Goal: Information Seeking & Learning: Understand process/instructions

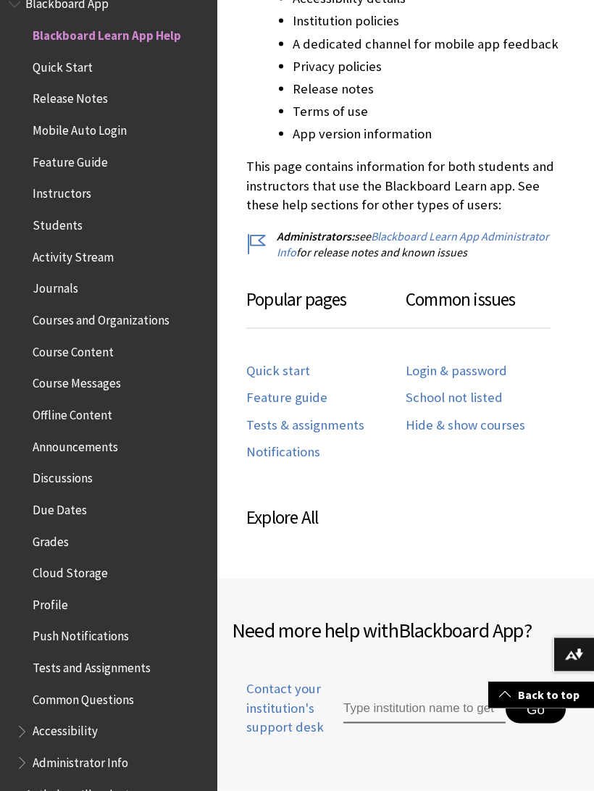
scroll to position [604, 0]
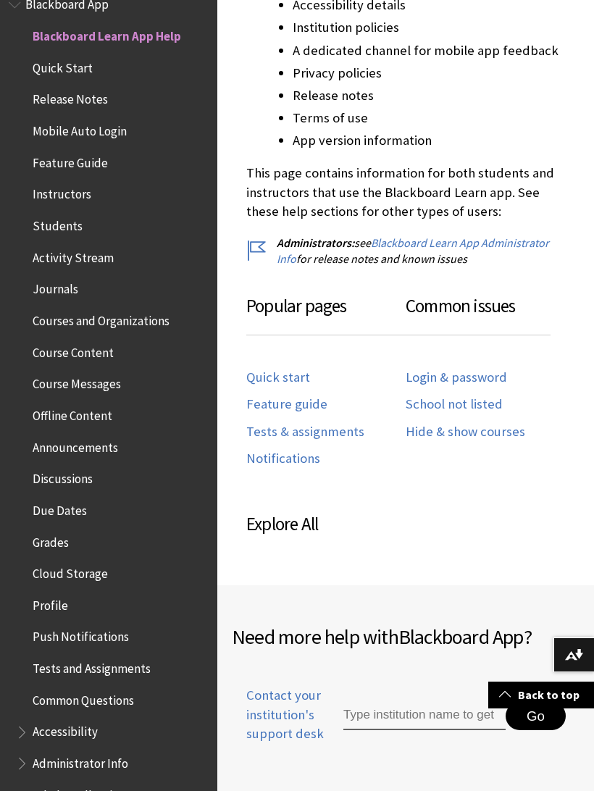
click at [472, 360] on div "Login & password School not listed Hide & show courses" at bounding box center [485, 402] width 159 height 97
click at [464, 369] on link "Login & password" at bounding box center [456, 377] width 101 height 17
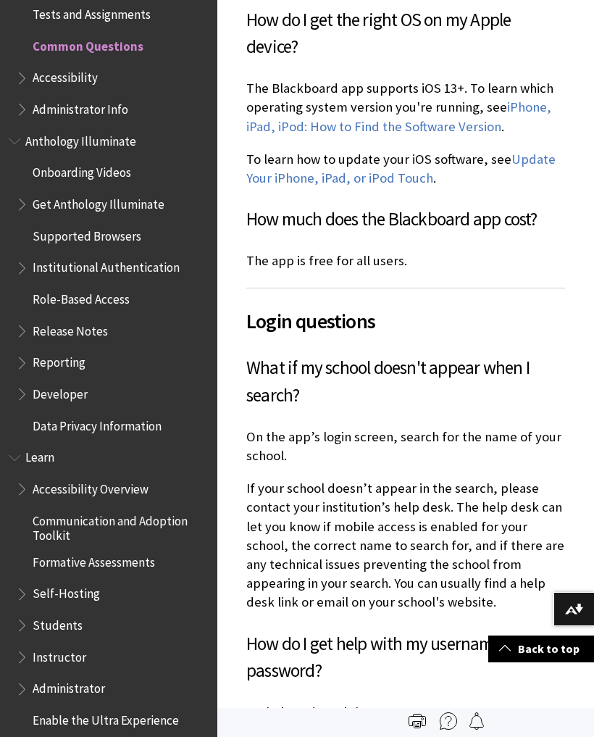
scroll to position [656, 0]
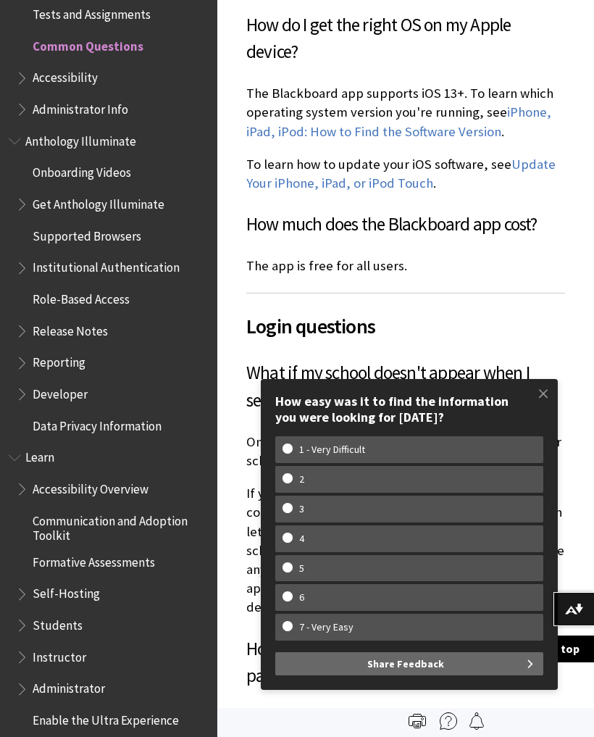
click at [543, 401] on span at bounding box center [543, 393] width 30 height 30
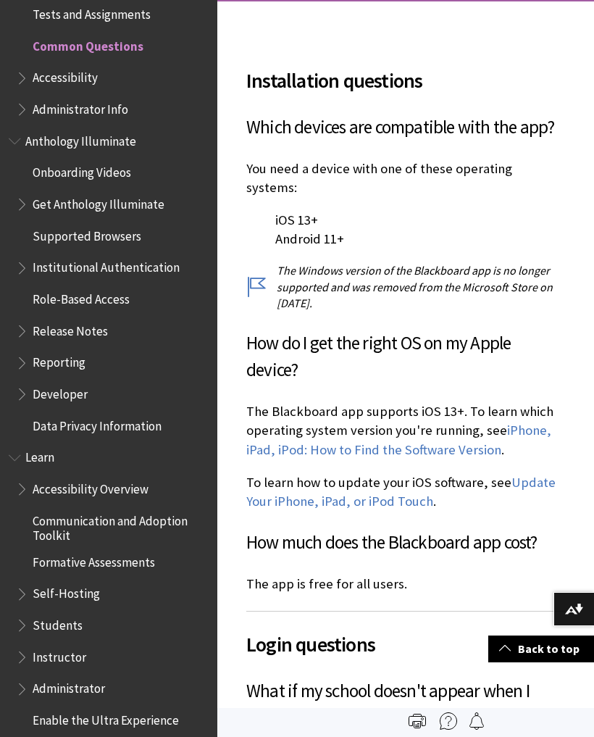
scroll to position [334, 0]
